Goal: Task Accomplishment & Management: Use online tool/utility

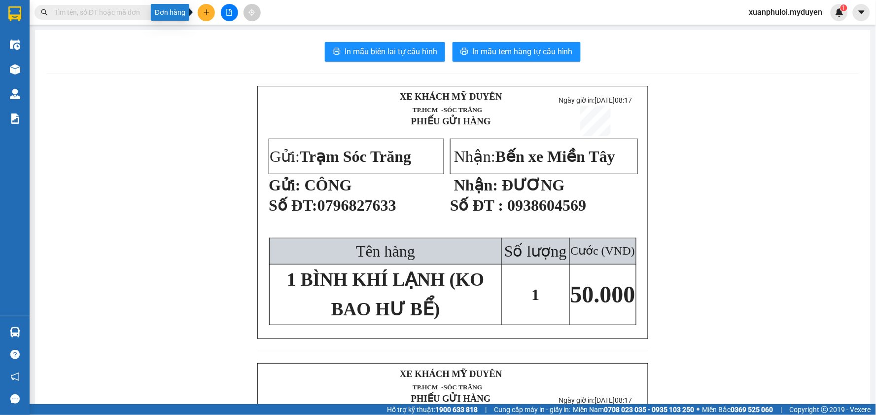
click at [205, 15] on icon "plus" at bounding box center [206, 12] width 7 height 7
click at [238, 39] on div "Tạo đơn hàng" at bounding box center [245, 37] width 43 height 11
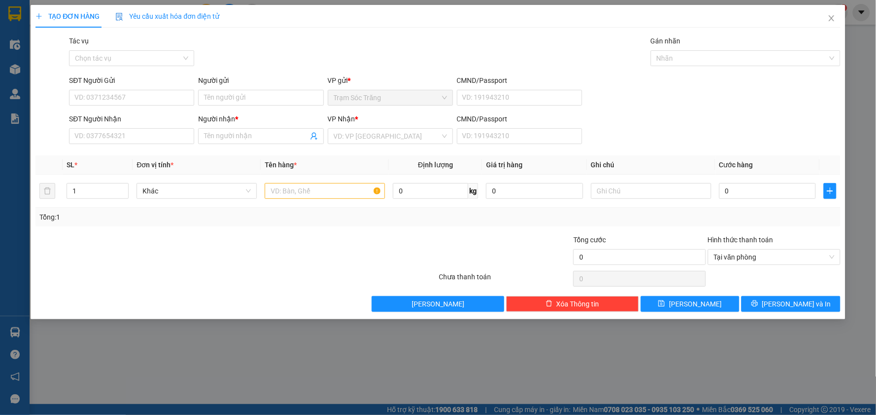
click at [337, 56] on div "Gói vận chuyển * Tiêu chuẩn Tác vụ Chọn tác vụ Gán nhãn Nhãn" at bounding box center [454, 53] width 775 height 35
click at [134, 135] on input "SĐT Người Nhận" at bounding box center [131, 136] width 125 height 16
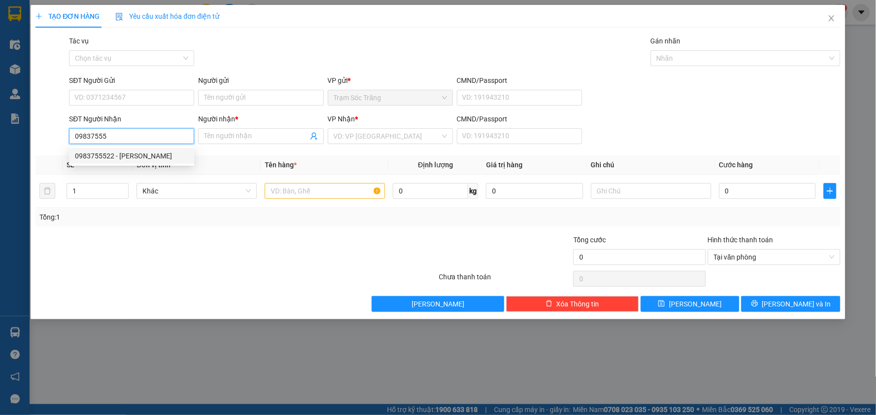
click at [117, 155] on div "0983755522 - [PERSON_NAME]" at bounding box center [131, 155] width 113 height 11
type input "0983755522"
type input "KHÁNH"
type input "40.000"
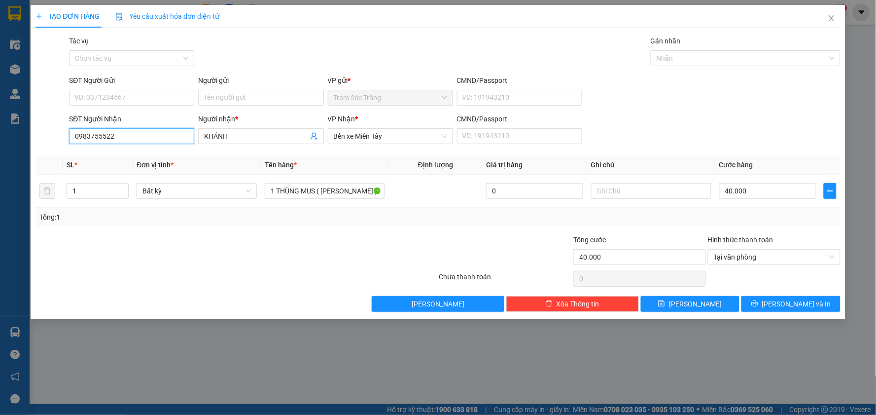
type input "0983755522"
click at [138, 104] on input "SĐT Người Gửi" at bounding box center [131, 98] width 125 height 16
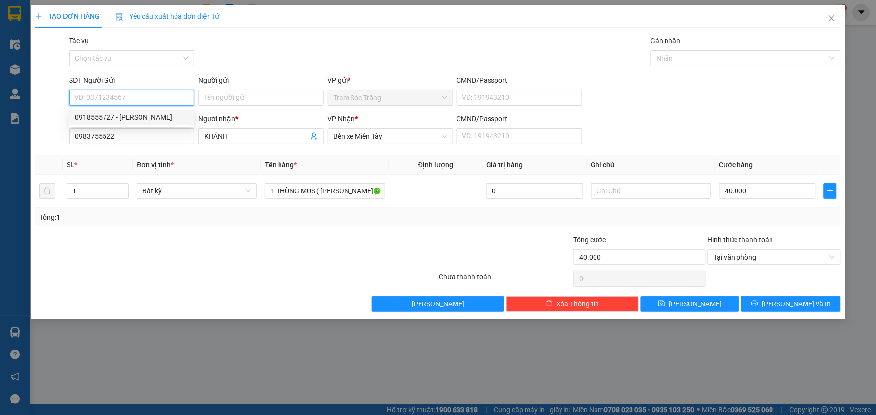
click at [162, 123] on div "0918555727 - [PERSON_NAME]" at bounding box center [131, 117] width 125 height 16
type input "0918555727"
type input "CHÚ THANH"
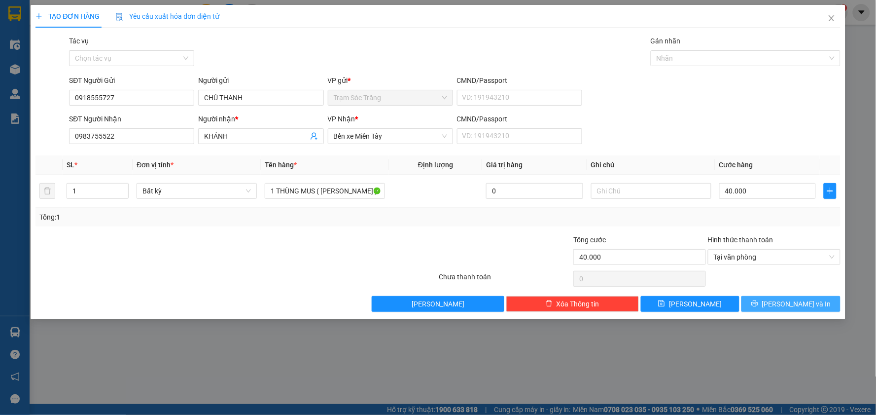
click at [784, 306] on span "[PERSON_NAME] và In" at bounding box center [796, 303] width 69 height 11
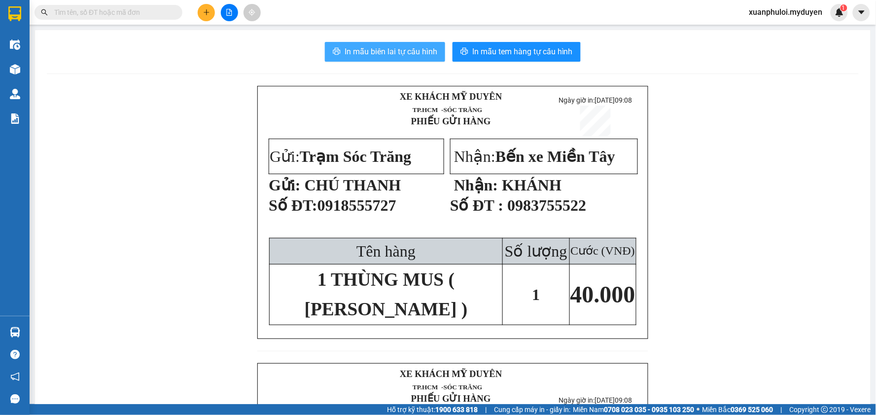
click at [360, 57] on span "In mẫu biên lai tự cấu hình" at bounding box center [391, 51] width 93 height 12
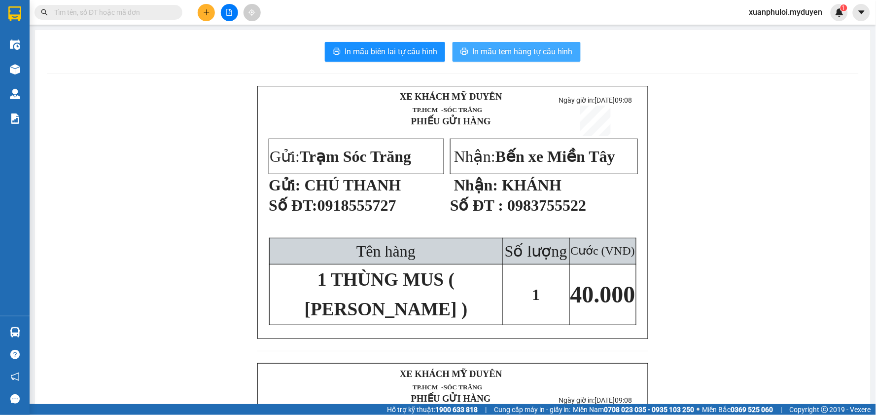
click at [536, 51] on span "In mẫu tem hàng tự cấu hình" at bounding box center [522, 51] width 101 height 12
click at [209, 12] on icon "plus" at bounding box center [206, 12] width 7 height 7
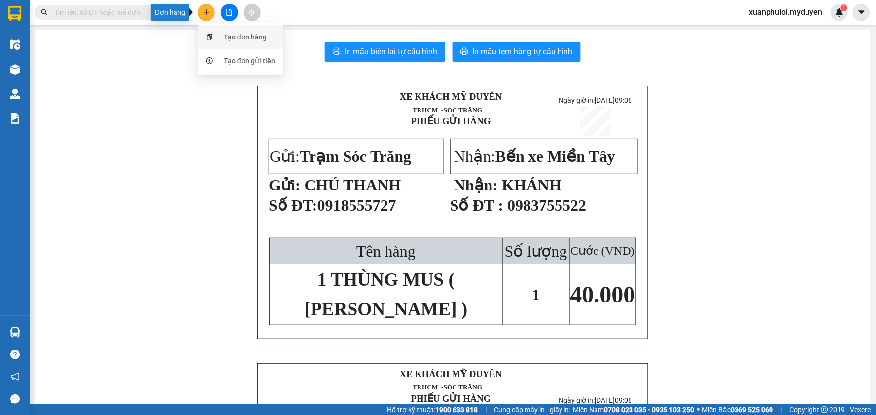
click at [214, 38] on div at bounding box center [210, 37] width 12 height 11
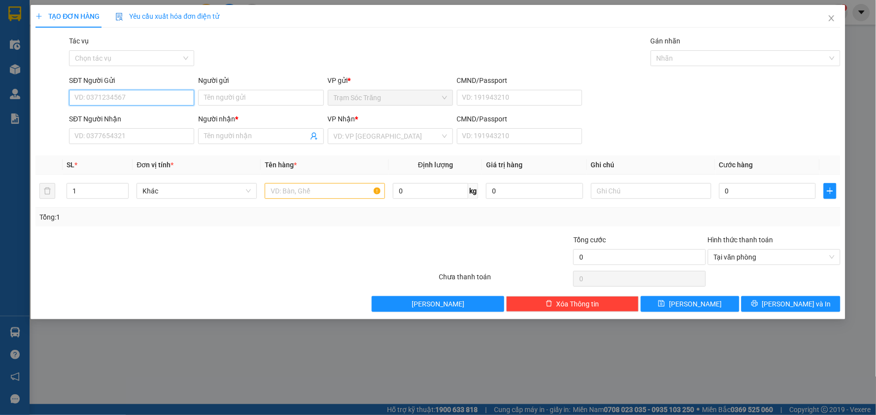
click at [131, 102] on input "SĐT Người Gửi" at bounding box center [131, 98] width 125 height 16
type input "0963384480"
click at [135, 116] on div "0963384480 - TƯỞNG" at bounding box center [131, 117] width 113 height 11
type input "TƯỞNG"
type input "0968174017"
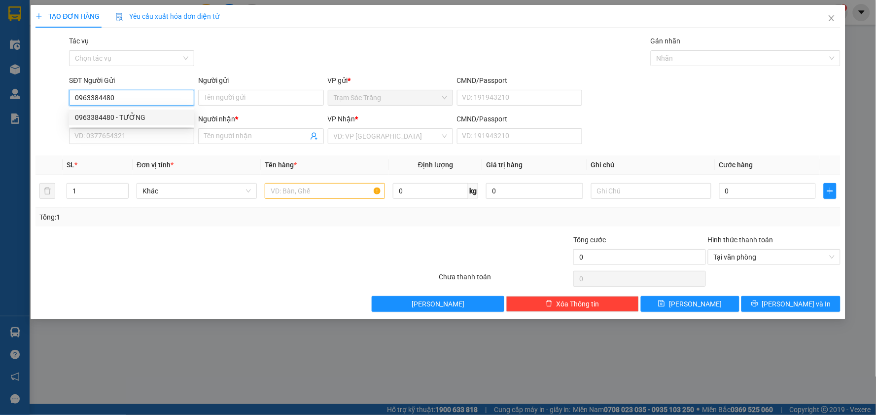
type input "TRINH"
type input "30.000"
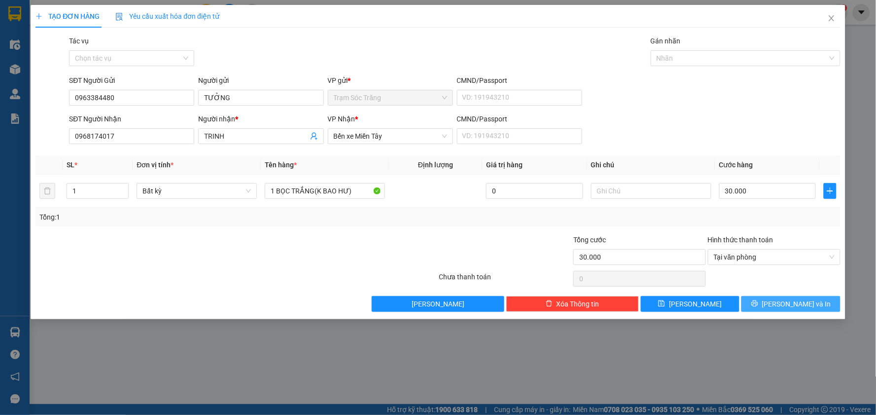
click at [807, 304] on span "[PERSON_NAME] và In" at bounding box center [796, 303] width 69 height 11
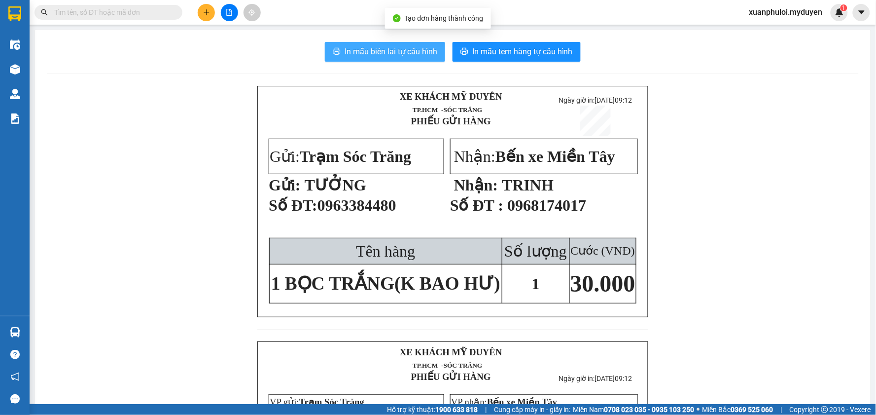
click at [350, 54] on span "In mẫu biên lai tự cấu hình" at bounding box center [391, 51] width 93 height 12
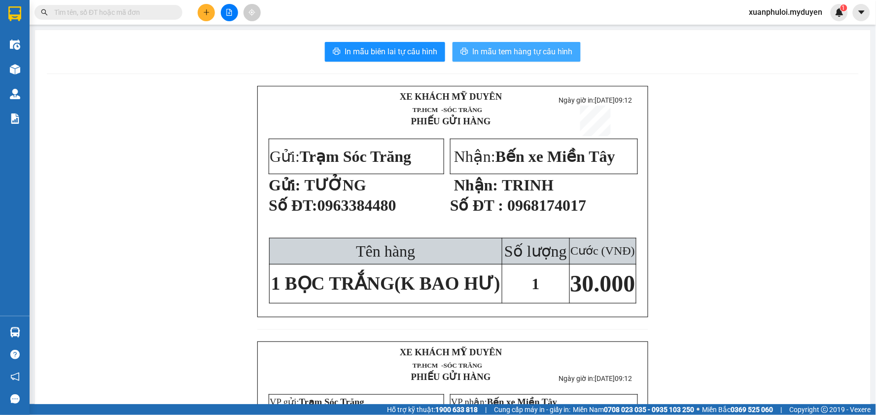
drag, startPoint x: 515, startPoint y: 53, endPoint x: 711, endPoint y: 79, distance: 197.0
click at [515, 53] on span "In mẫu tem hàng tự cấu hình" at bounding box center [522, 51] width 101 height 12
click at [203, 13] on icon "plus" at bounding box center [206, 12] width 7 height 7
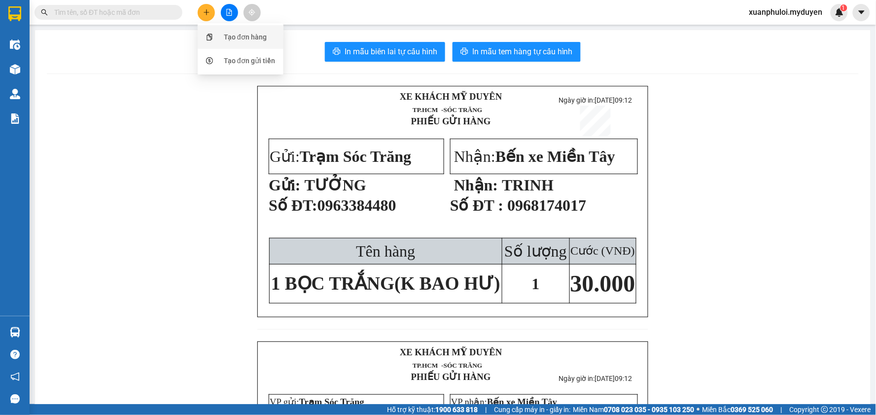
click at [222, 28] on div "Tạo đơn hàng" at bounding box center [241, 37] width 74 height 19
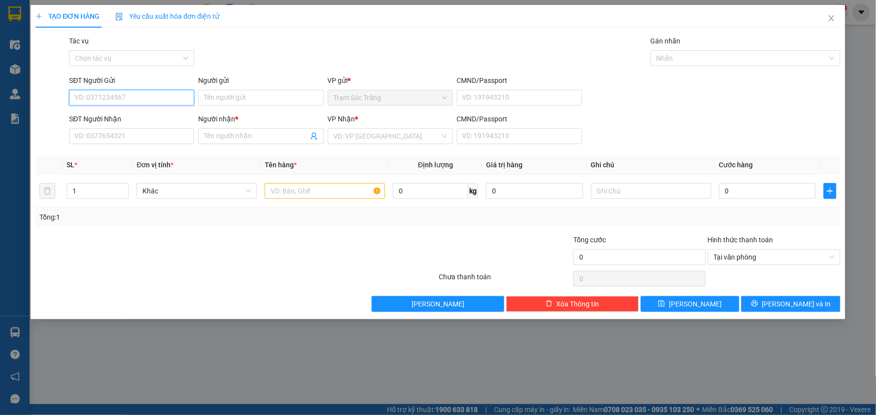
click at [158, 101] on input "SĐT Người Gửi" at bounding box center [131, 98] width 125 height 16
click at [82, 120] on div "0339013273 - YẾN" at bounding box center [131, 117] width 113 height 11
type input "0339013273"
type input "YẾN"
type input "0774725726"
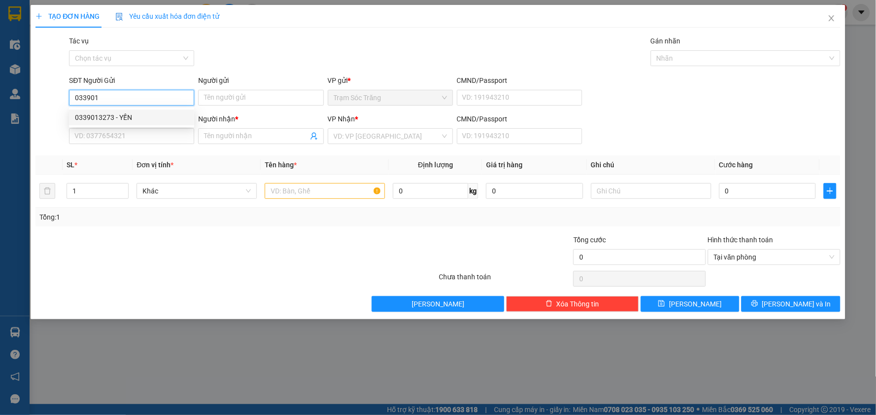
type input "LIỄU"
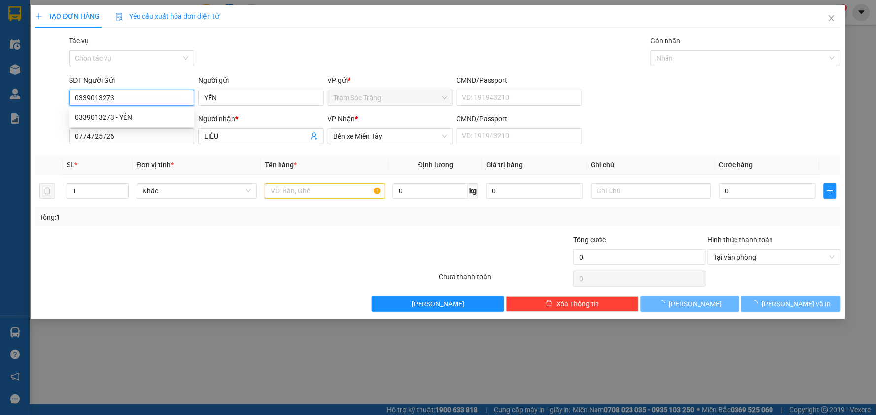
type input "30.000"
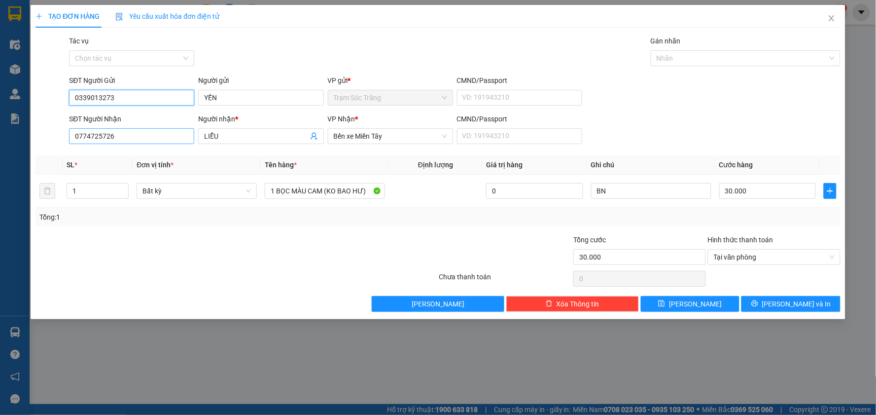
type input "0339013273"
click at [155, 140] on input "0774725726" at bounding box center [131, 136] width 125 height 16
type input "0329943790"
click at [242, 135] on input "LIỄU" at bounding box center [256, 136] width 104 height 11
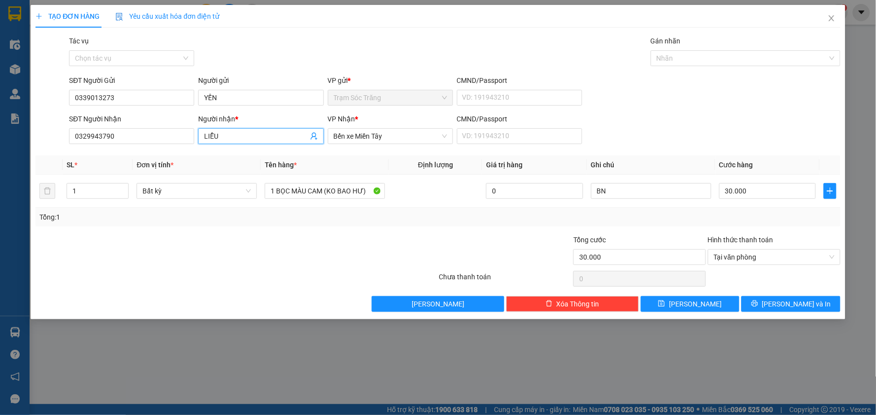
click at [242, 135] on input "LIỄU" at bounding box center [256, 136] width 104 height 11
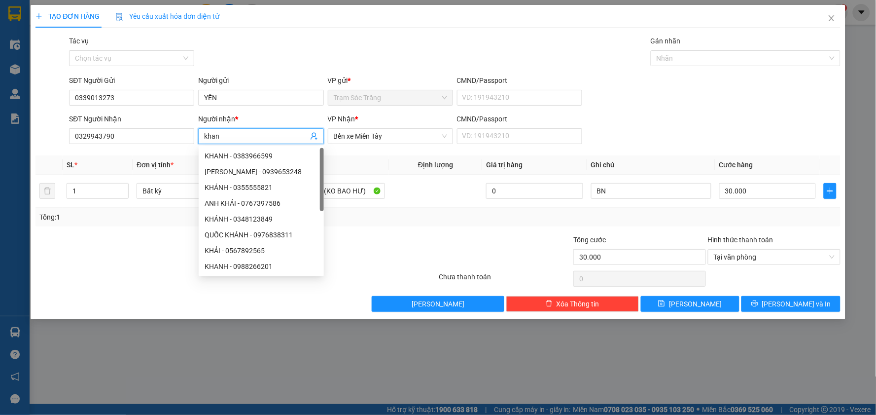
type input "khanh"
click at [242, 135] on input "khanh" at bounding box center [256, 136] width 104 height 11
type input "Khanh"
click at [46, 127] on div at bounding box center [52, 130] width 34 height 35
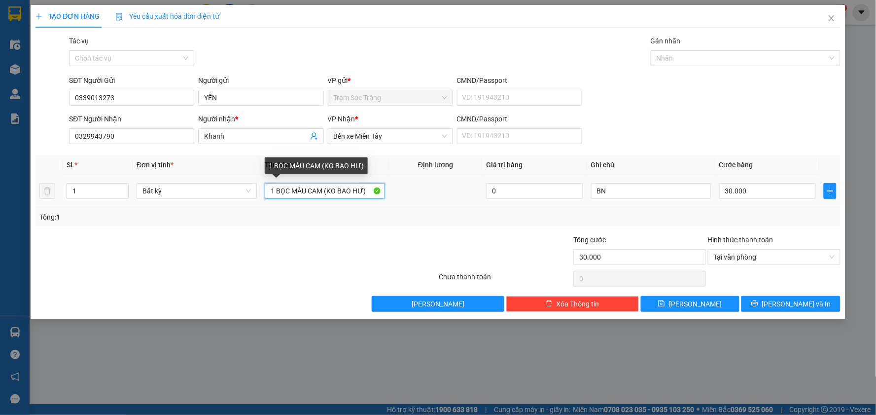
drag, startPoint x: 323, startPoint y: 192, endPoint x: 278, endPoint y: 190, distance: 45.4
click at [278, 190] on input "1 BỌC MÀU CAM (KO BAO HƯ)" at bounding box center [325, 191] width 120 height 16
type input "1 kiện (KO BAO HƯ)"
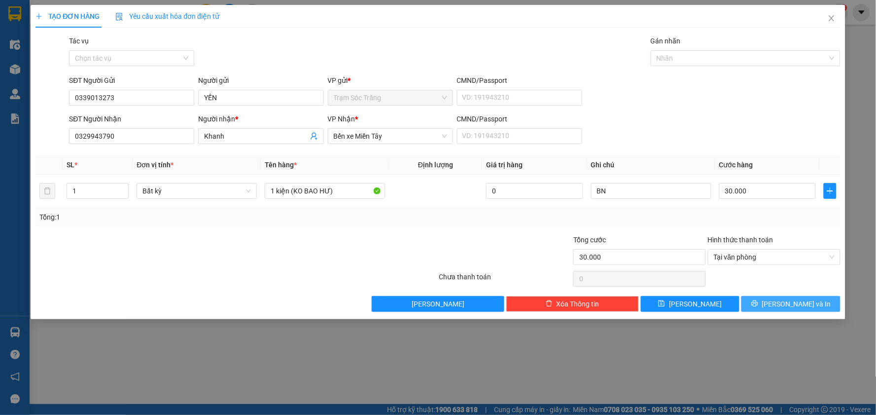
click at [783, 306] on span "[PERSON_NAME] và In" at bounding box center [796, 303] width 69 height 11
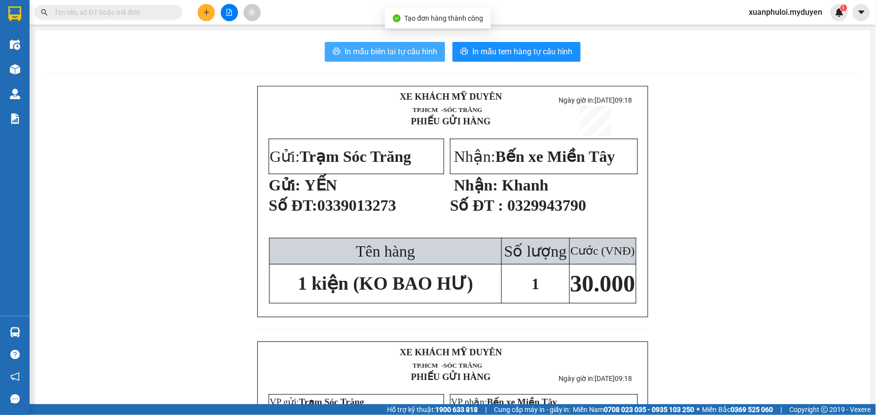
click at [358, 58] on button "In mẫu biên lai tự cấu hình" at bounding box center [385, 52] width 120 height 20
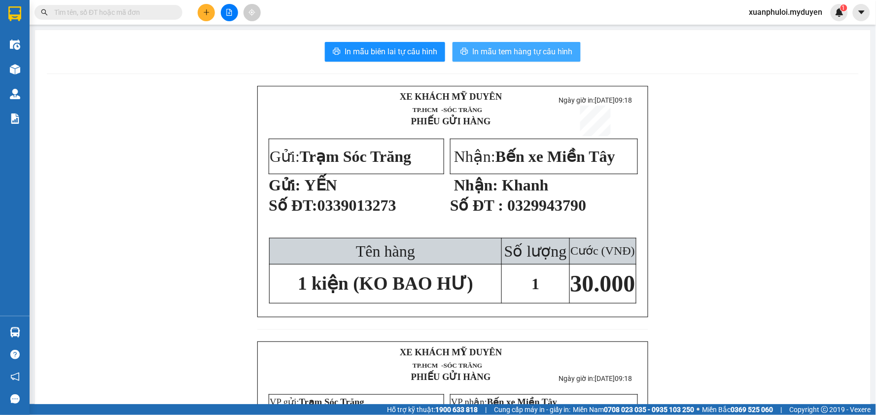
click at [472, 50] on span "In mẫu tem hàng tự cấu hình" at bounding box center [522, 51] width 101 height 12
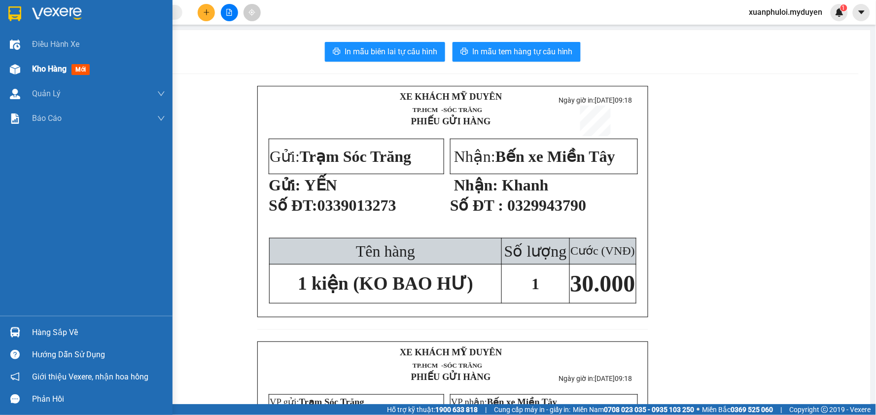
click at [56, 67] on span "Kho hàng" at bounding box center [49, 68] width 35 height 9
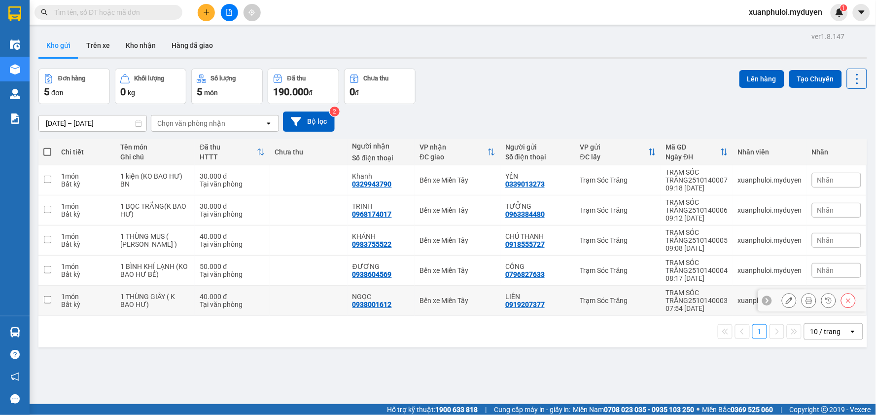
click at [47, 298] on input "checkbox" at bounding box center [47, 299] width 7 height 7
checkbox input "true"
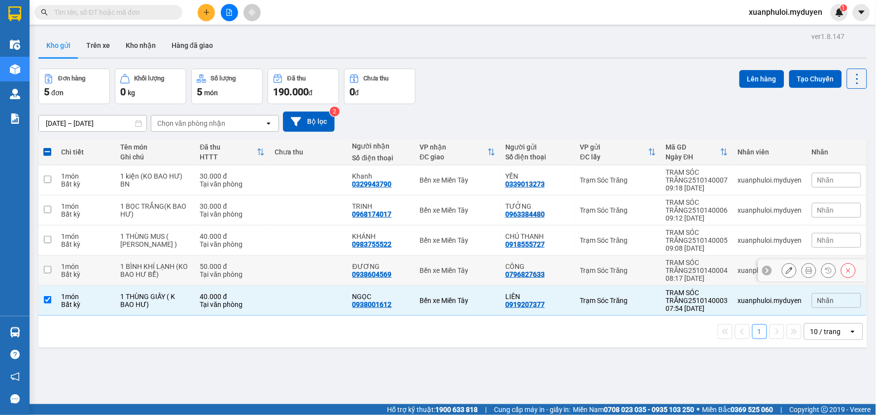
click at [48, 268] on input "checkbox" at bounding box center [47, 269] width 7 height 7
checkbox input "true"
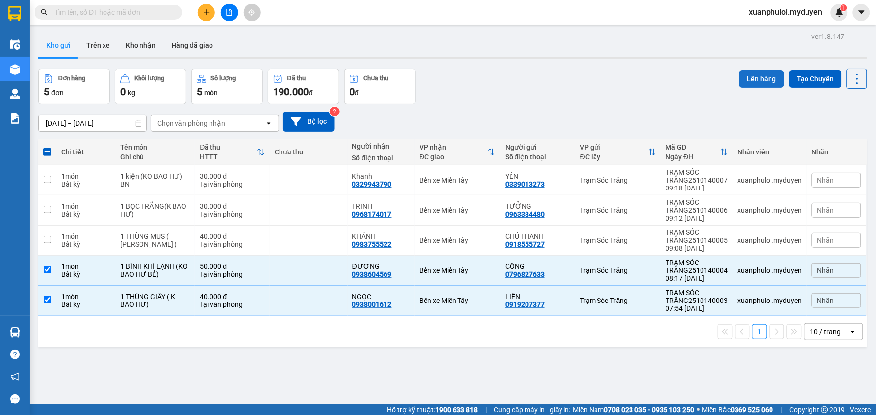
click at [743, 80] on button "Lên hàng" at bounding box center [762, 79] width 45 height 18
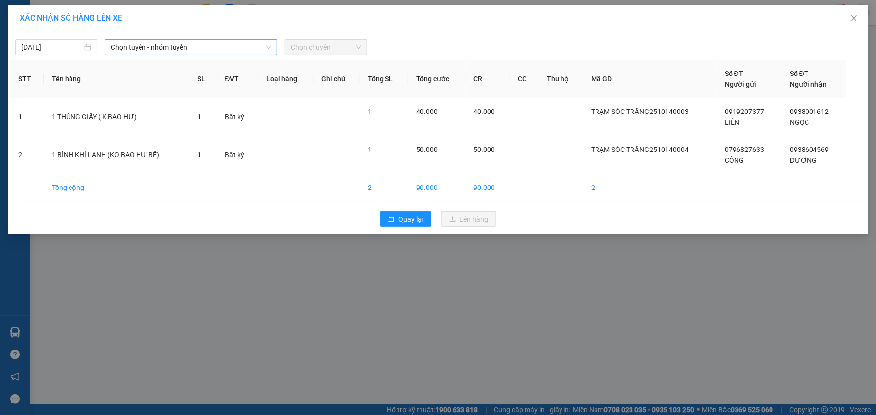
click at [199, 47] on span "Chọn tuyến - nhóm tuyến" at bounding box center [191, 47] width 160 height 15
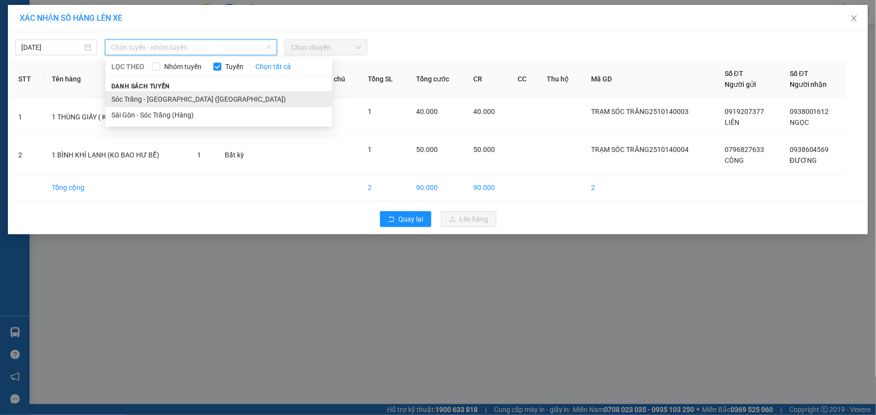
click at [124, 99] on li "Sóc Trăng - [GEOGRAPHIC_DATA] ([GEOGRAPHIC_DATA])" at bounding box center [219, 99] width 227 height 16
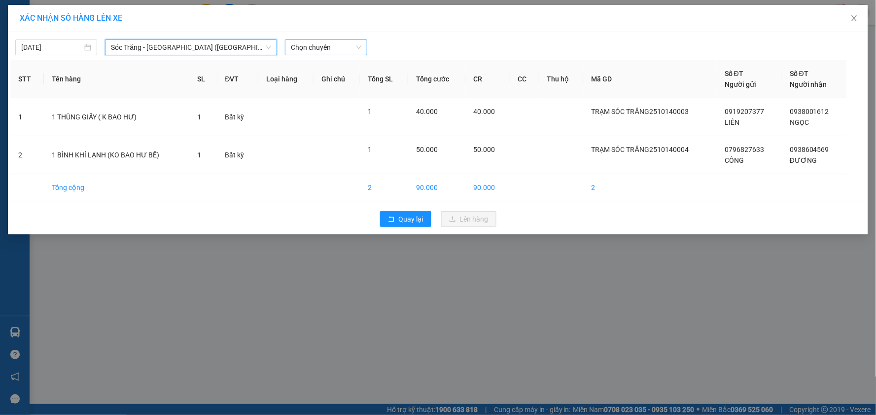
click at [320, 51] on span "Chọn chuyến" at bounding box center [326, 47] width 70 height 15
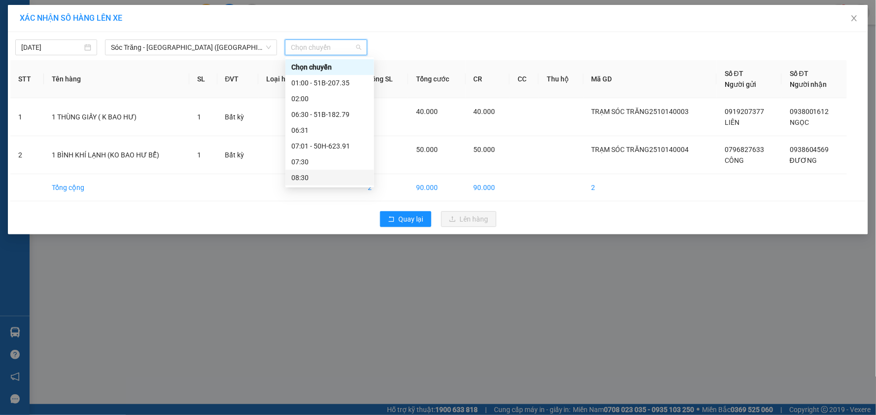
click at [316, 172] on div "08:30" at bounding box center [329, 177] width 77 height 11
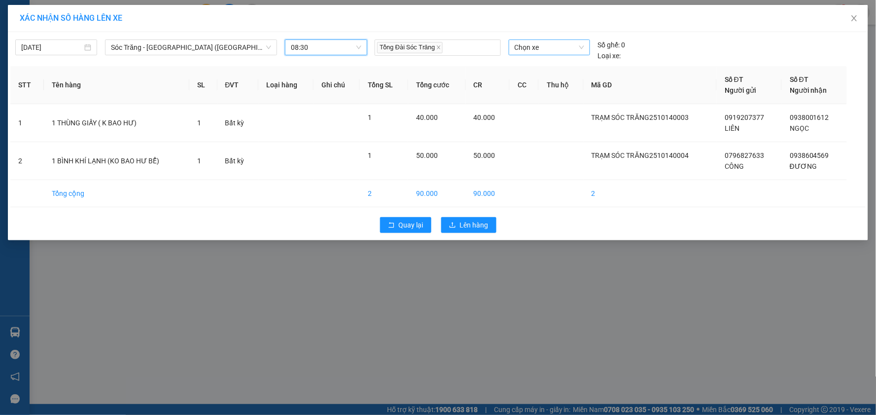
click at [543, 51] on span "Chọn xe" at bounding box center [550, 47] width 70 height 15
type input "661"
click at [544, 60] on div "50H-661.49" at bounding box center [549, 67] width 81 height 16
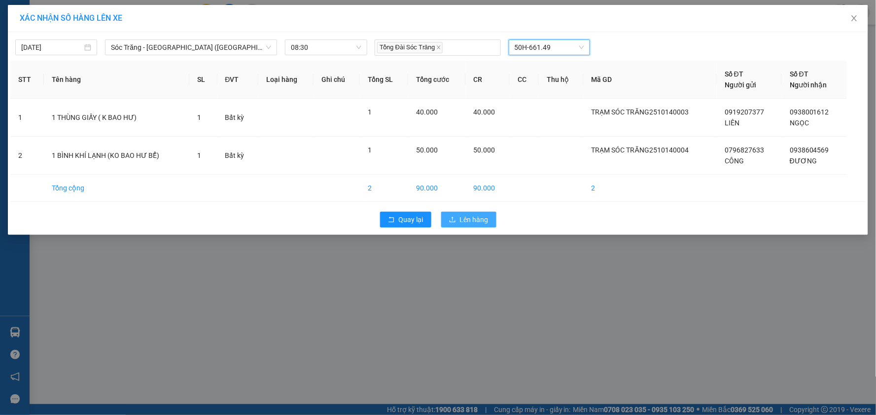
click at [471, 225] on button "Lên hàng" at bounding box center [468, 220] width 55 height 16
